Goal: Information Seeking & Learning: Learn about a topic

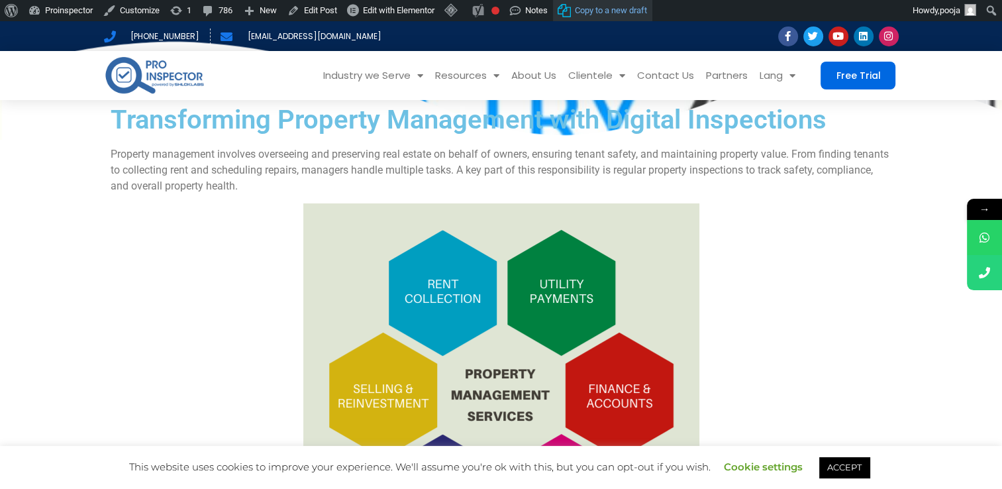
click at [636, 5] on span "Copy to a new draft" at bounding box center [611, 10] width 72 height 21
